Goal: Information Seeking & Learning: Learn about a topic

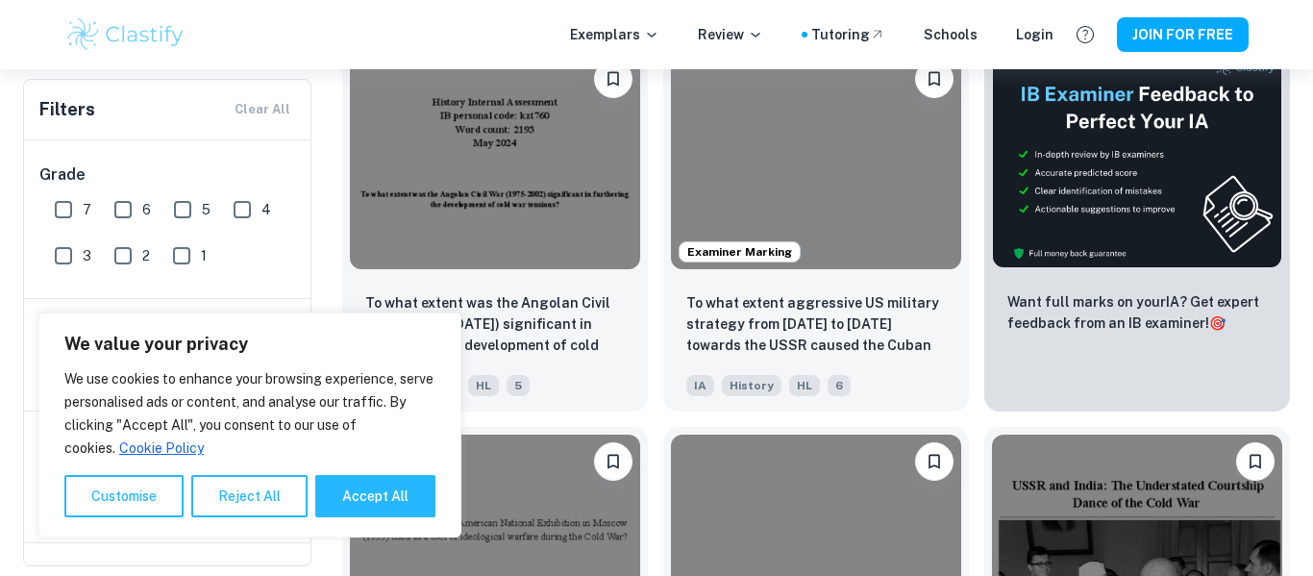
scroll to position [638, 0]
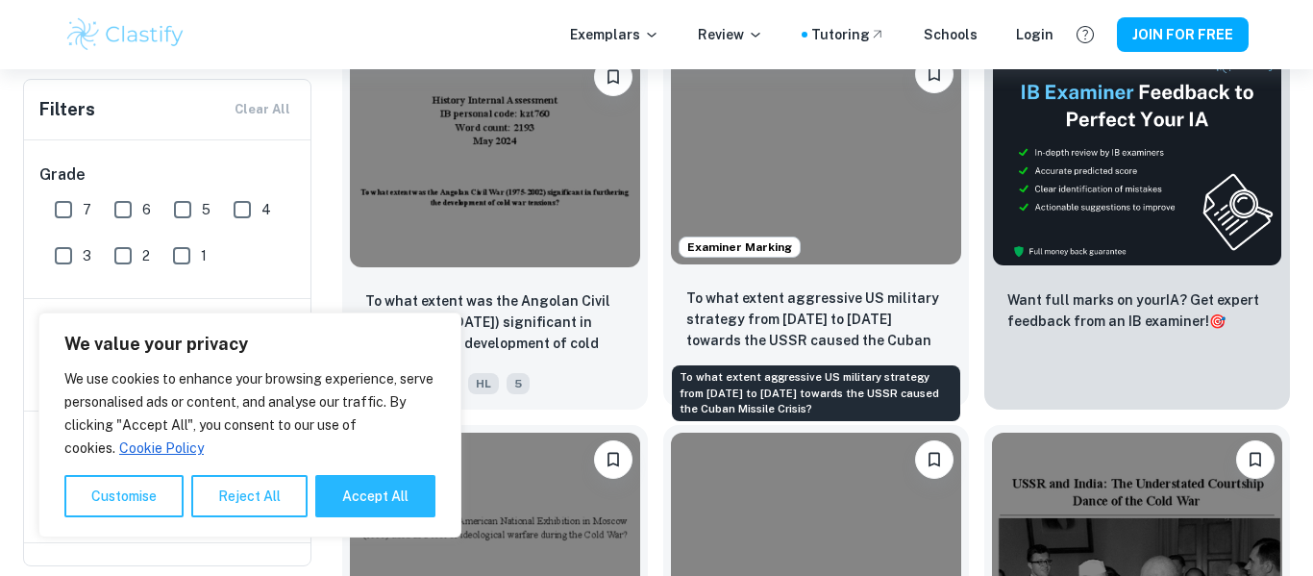
click at [788, 301] on p "To what extent aggressive US military strategy from [DATE] to [DATE] towards th…" at bounding box center [816, 319] width 260 height 65
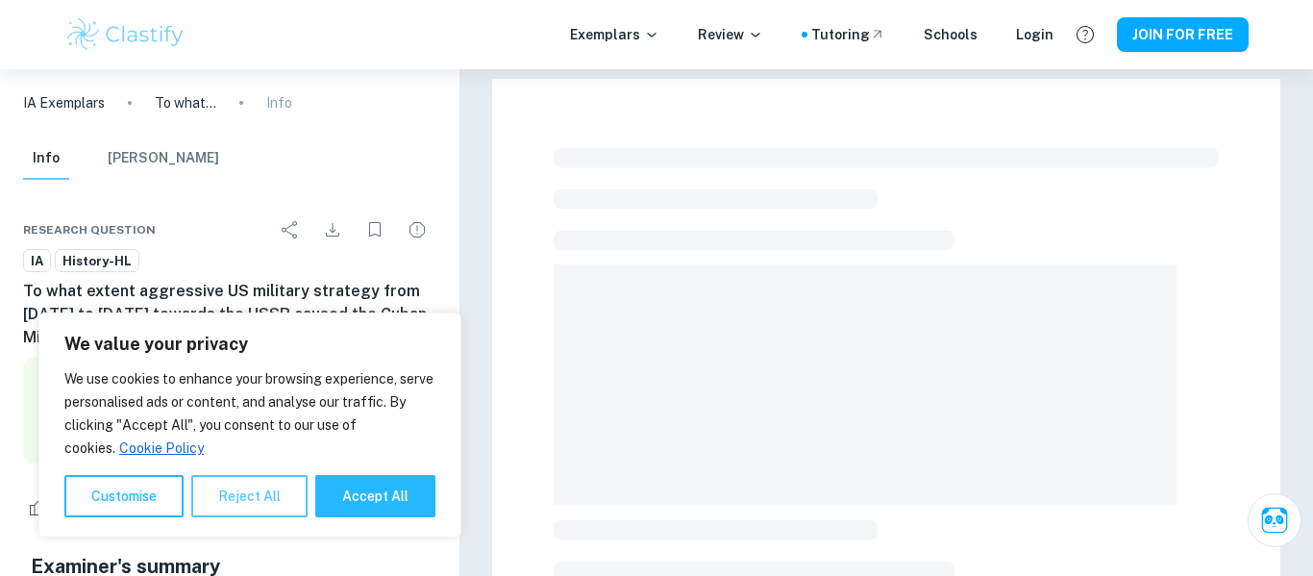
click at [235, 499] on button "Reject All" at bounding box center [249, 496] width 116 height 42
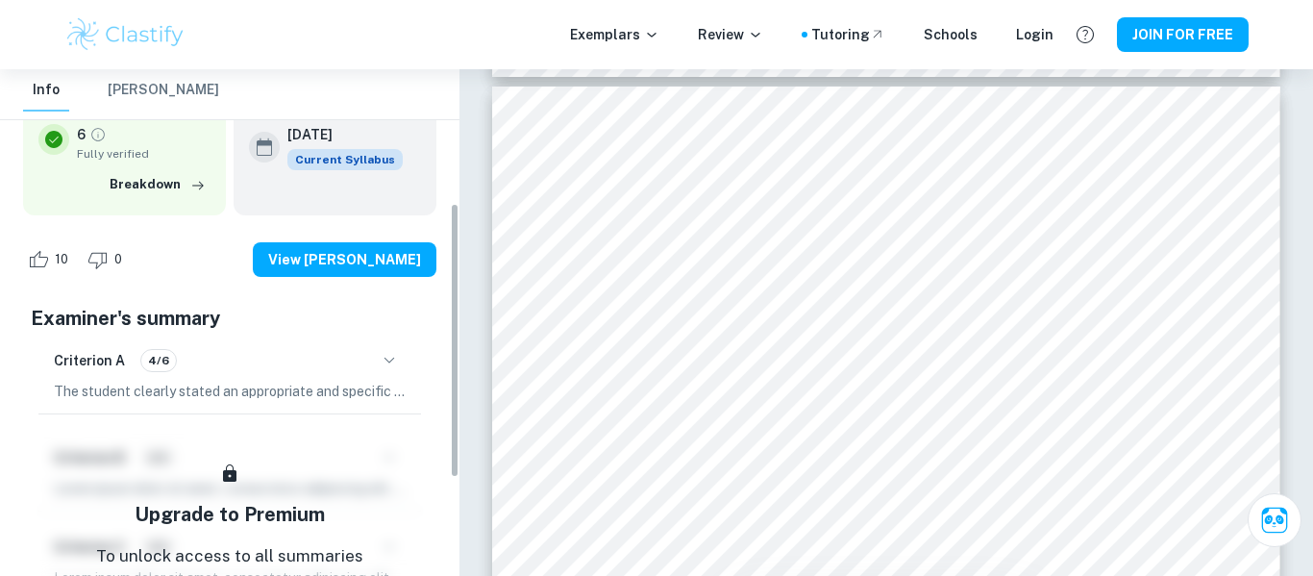
scroll to position [254, 0]
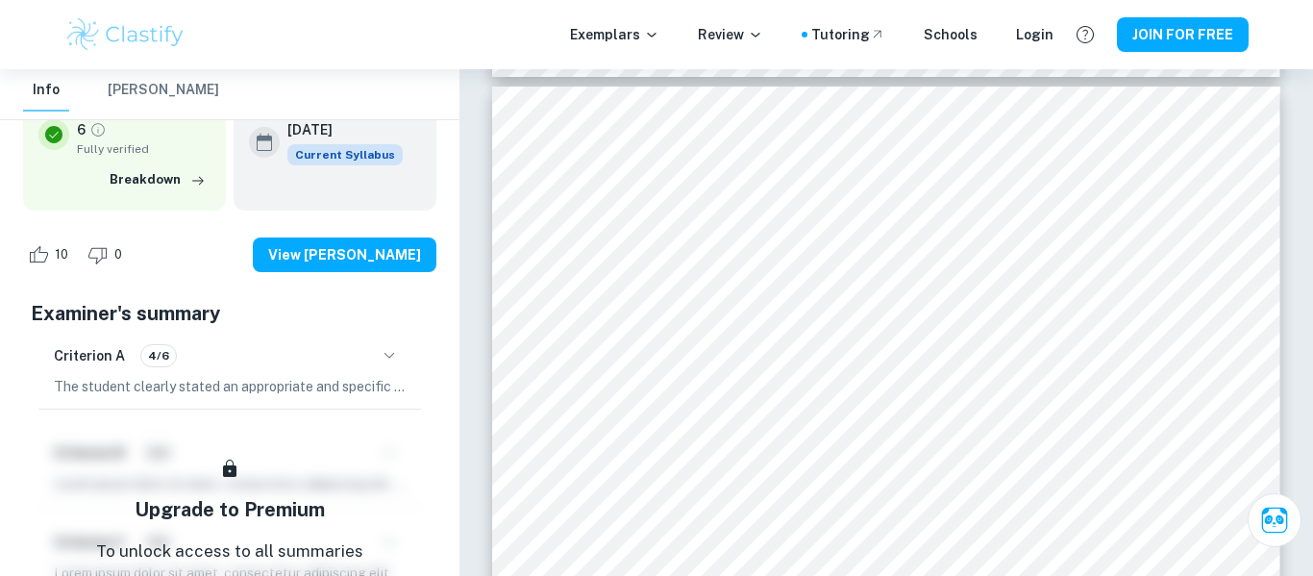
click at [396, 351] on icon "button" at bounding box center [389, 355] width 23 height 23
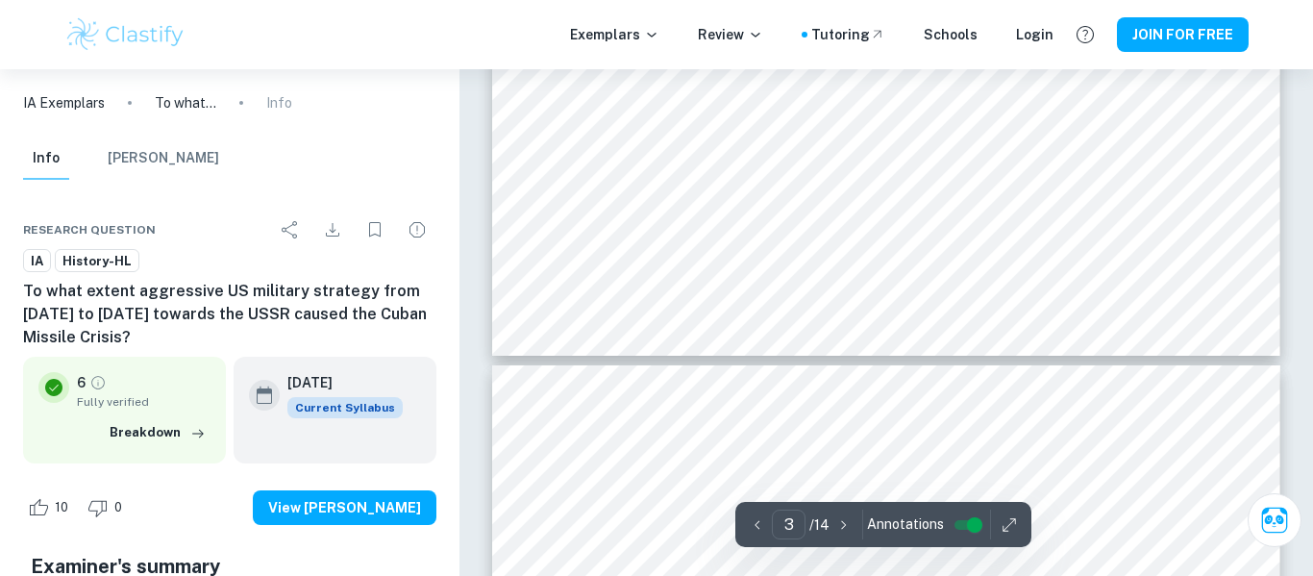
scroll to position [1983, 0]
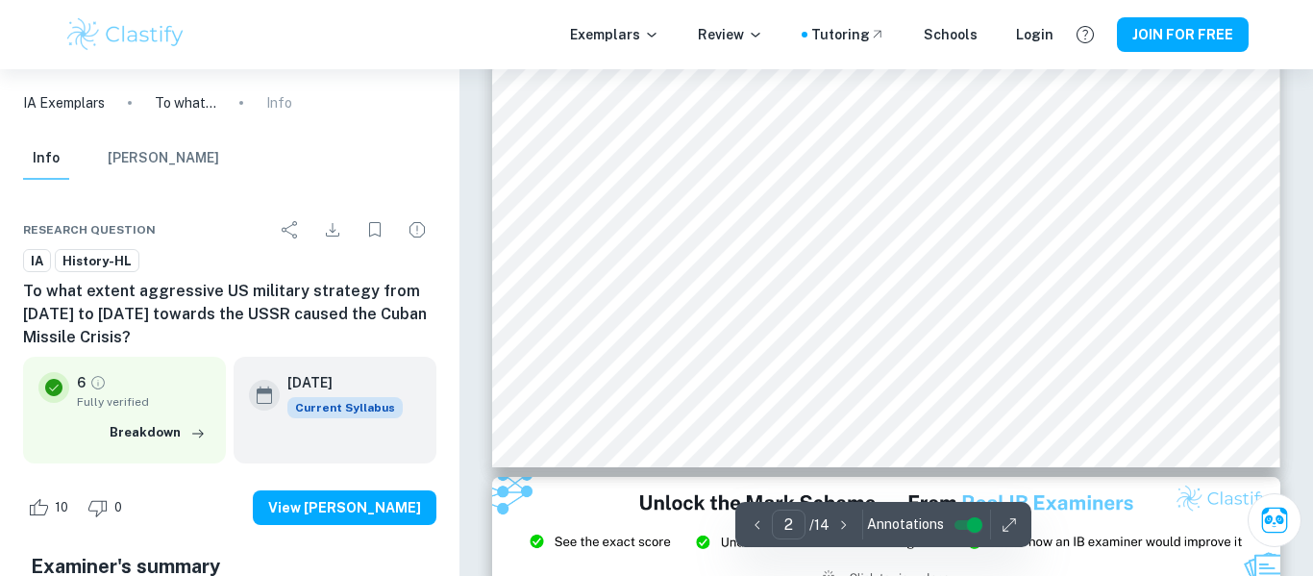
type input "1"
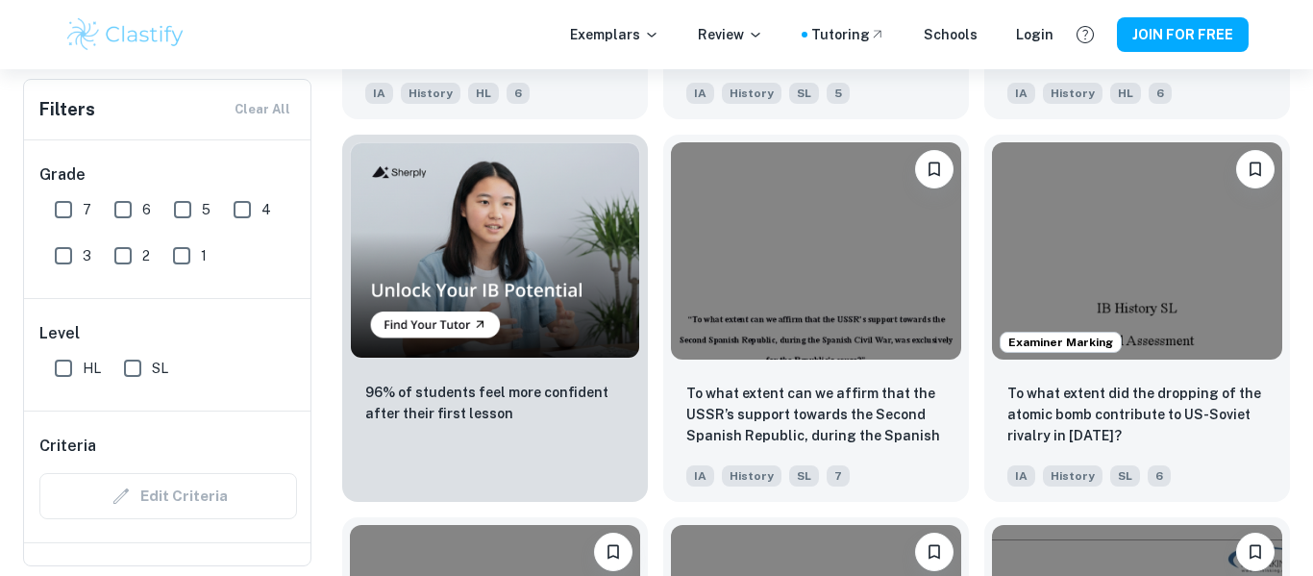
scroll to position [1305, 0]
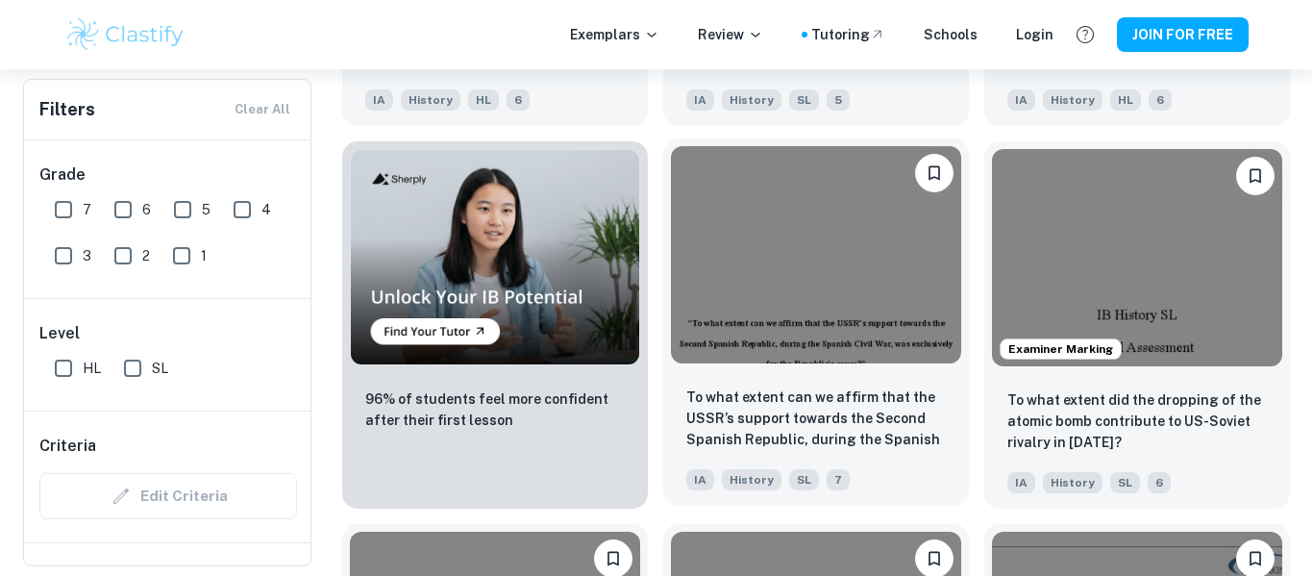
click at [865, 368] on div at bounding box center [816, 254] width 306 height 233
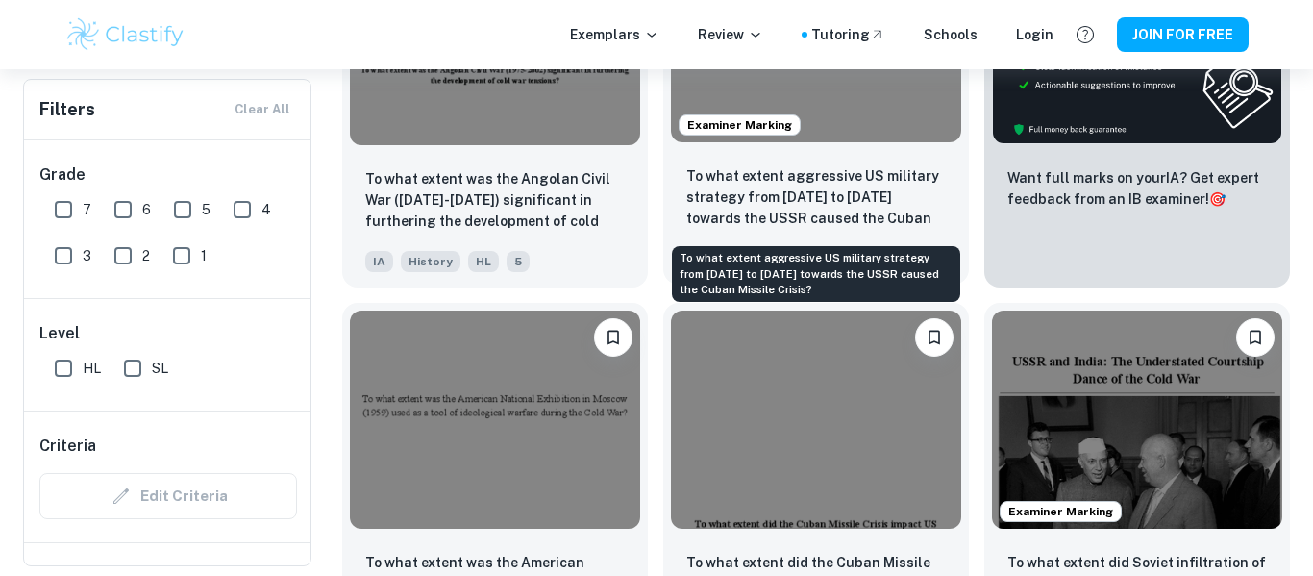
scroll to position [754, 0]
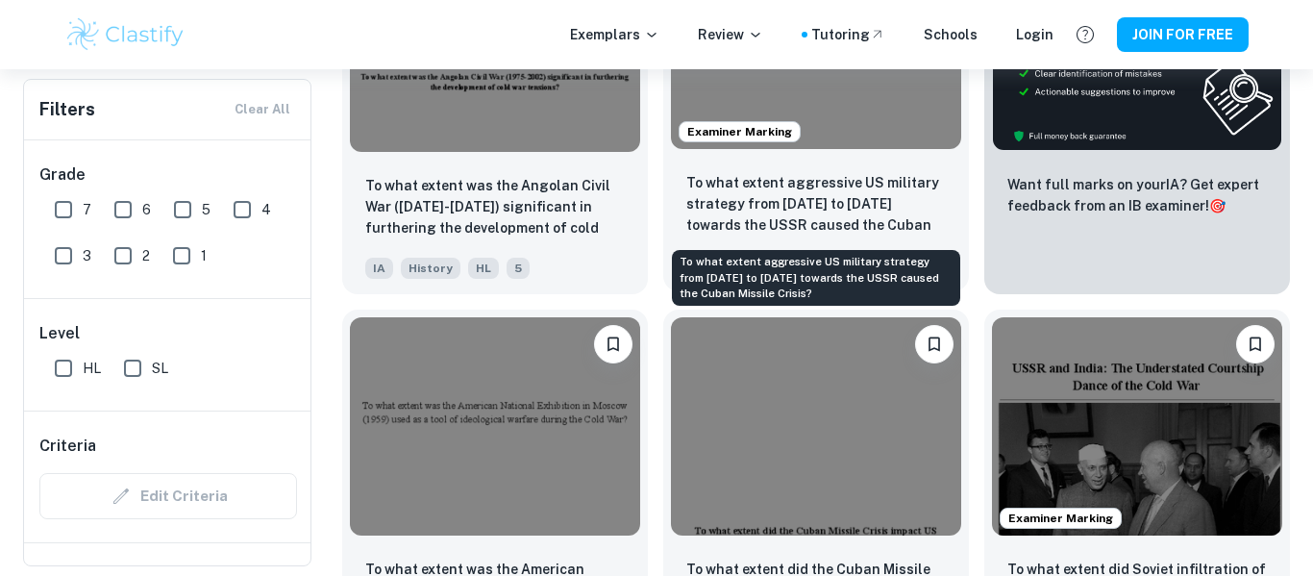
click at [886, 180] on p "To what extent aggressive US military strategy from [DATE] to [DATE] towards th…" at bounding box center [816, 204] width 260 height 65
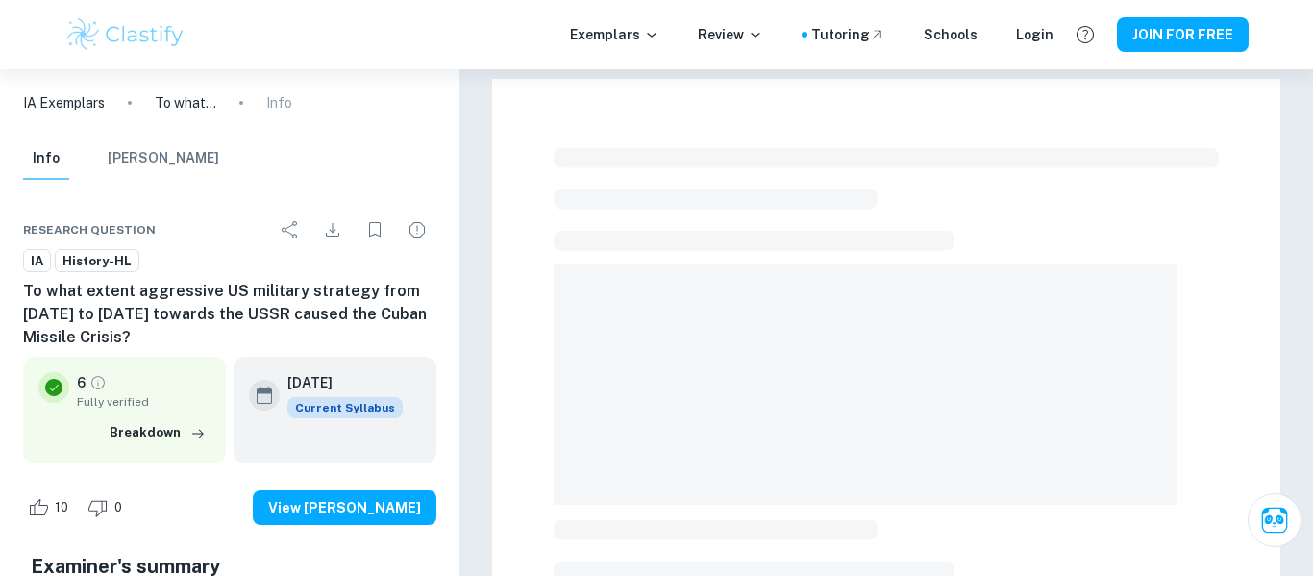
click at [887, 242] on span at bounding box center [754, 241] width 401 height 20
